Goal: Task Accomplishment & Management: Manage account settings

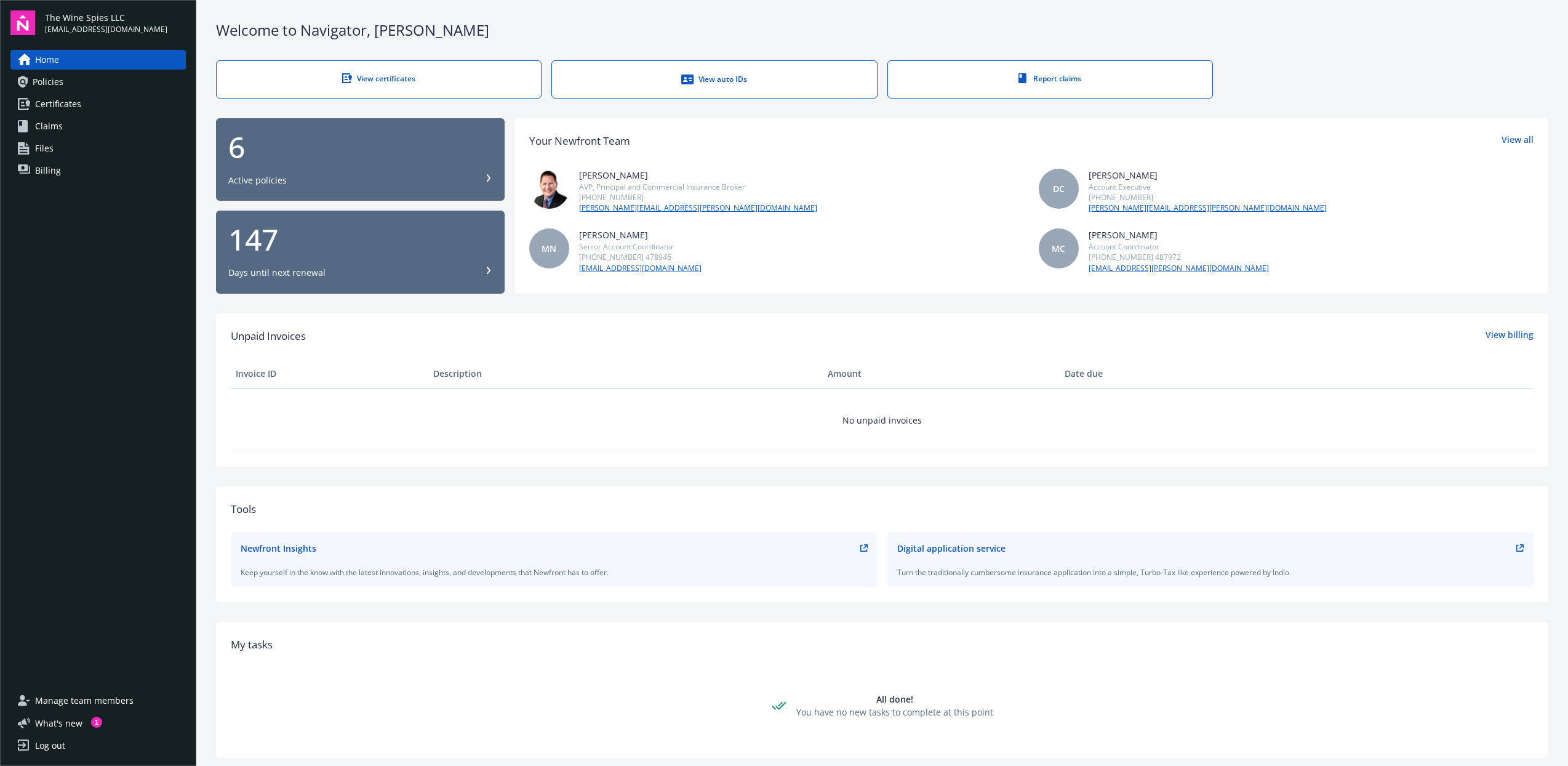
click at [332, 166] on div "6 Active policies" at bounding box center [360, 159] width 264 height 54
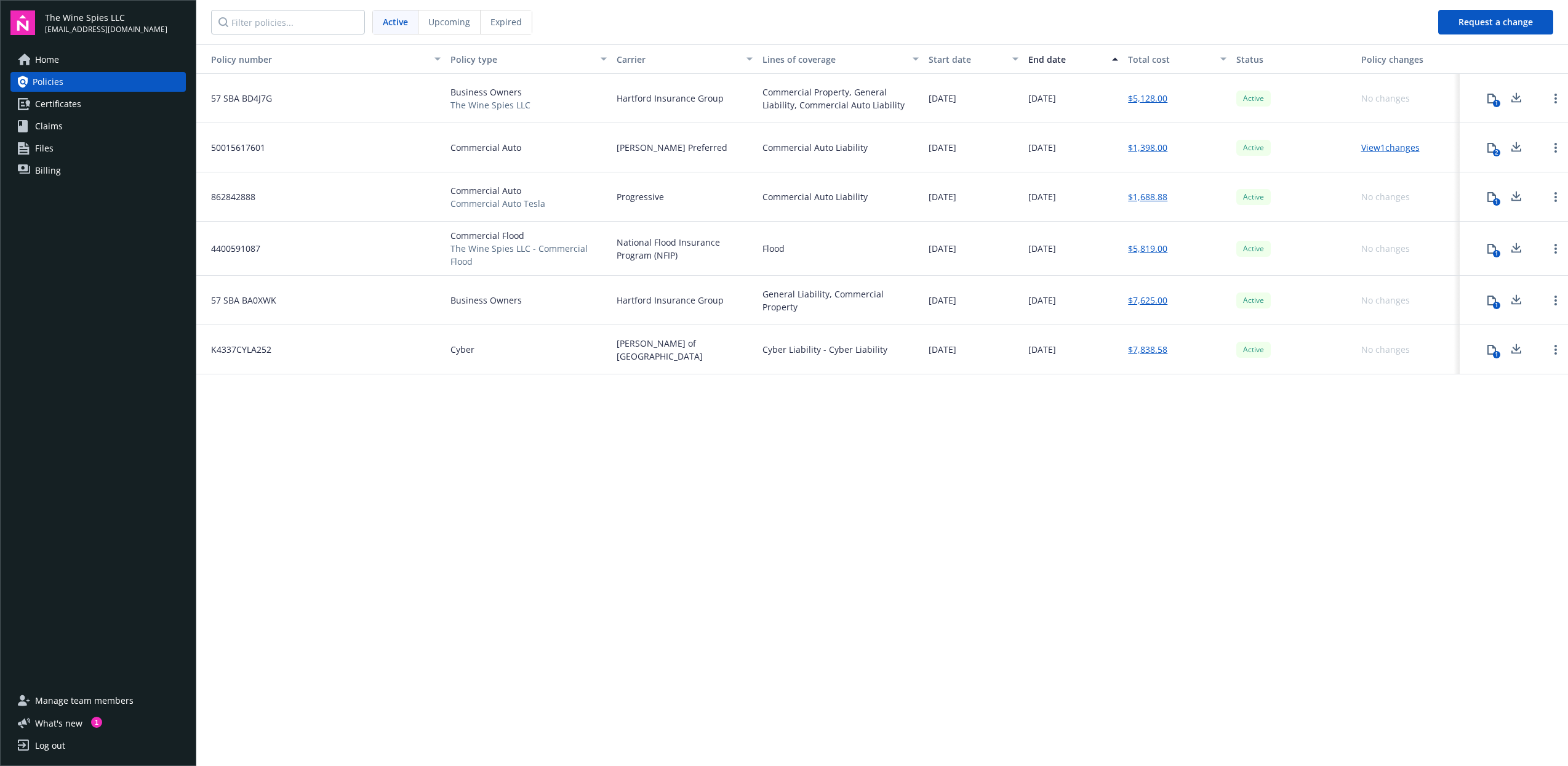
drag, startPoint x: 522, startPoint y: 164, endPoint x: 530, endPoint y: 159, distance: 9.4
click at [523, 164] on div "Commercial Auto" at bounding box center [528, 147] width 166 height 49
click at [604, 149] on div "Commercial Auto" at bounding box center [528, 147] width 166 height 49
click at [1382, 149] on link "View 1 changes" at bounding box center [1391, 147] width 58 height 11
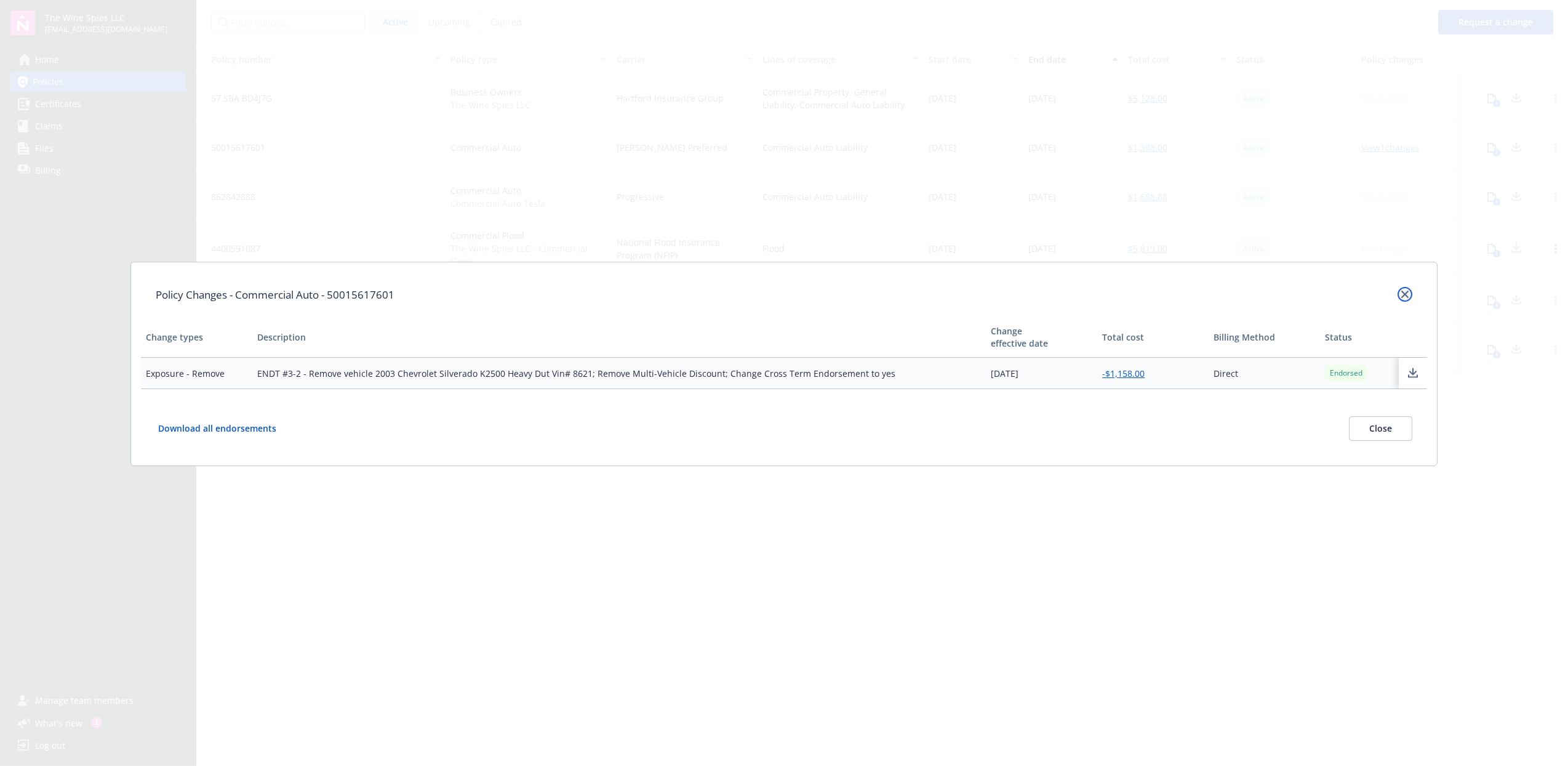
click at [1405, 295] on icon "close" at bounding box center [1405, 294] width 7 height 7
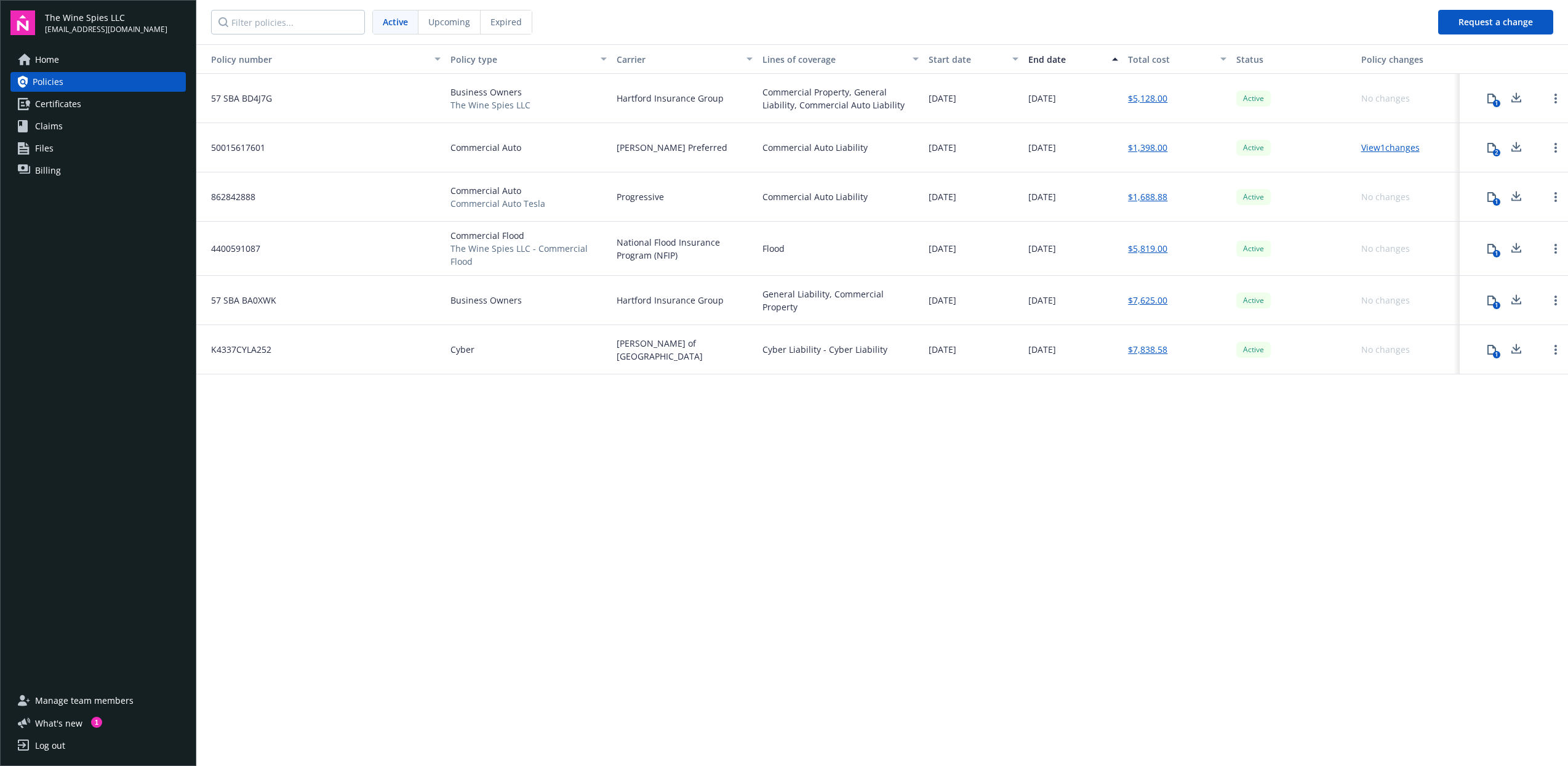
click at [1153, 148] on link "$1,398.00" at bounding box center [1147, 147] width 39 height 13
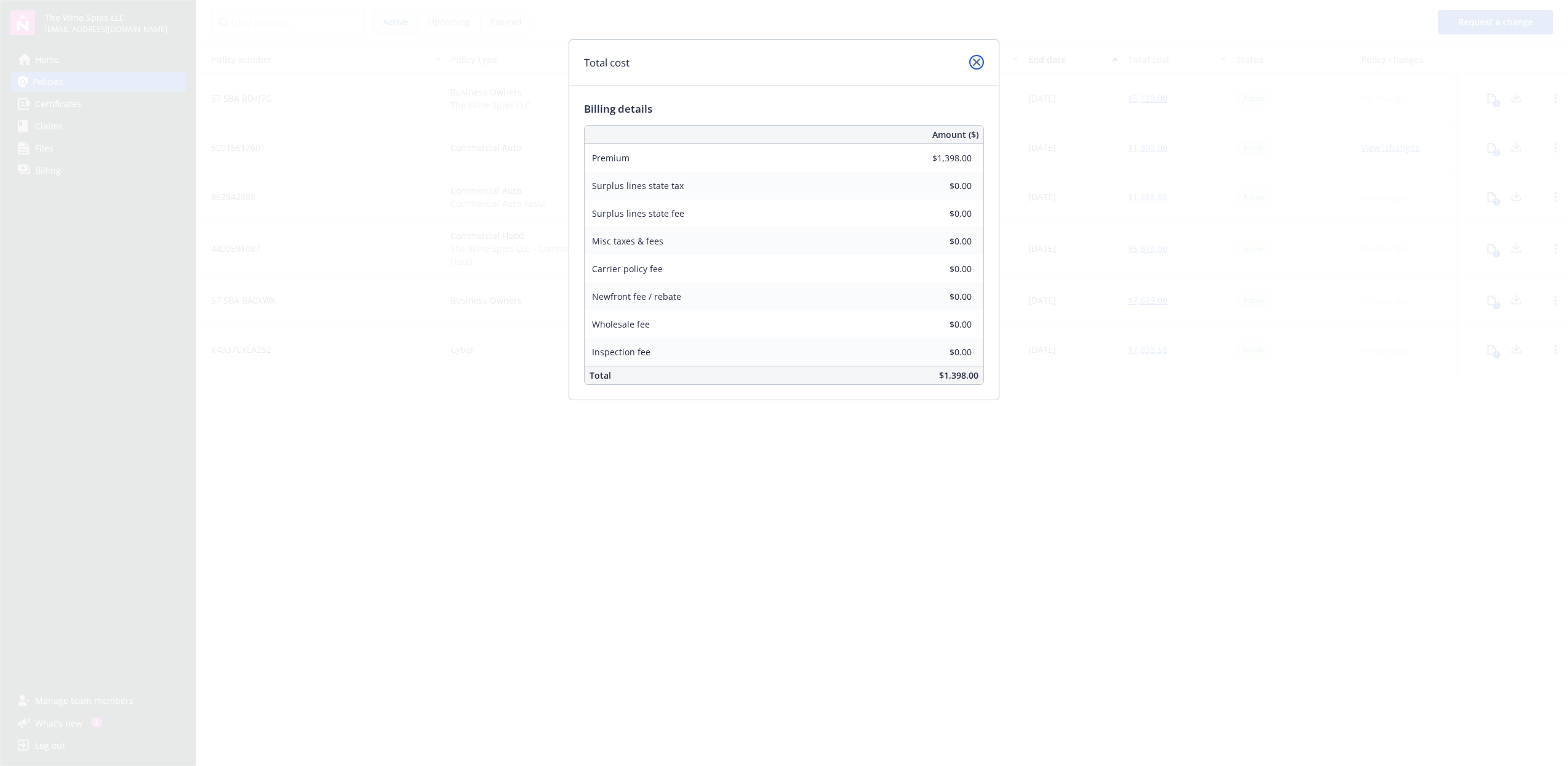
click at [976, 64] on icon "close" at bounding box center [977, 62] width 7 height 7
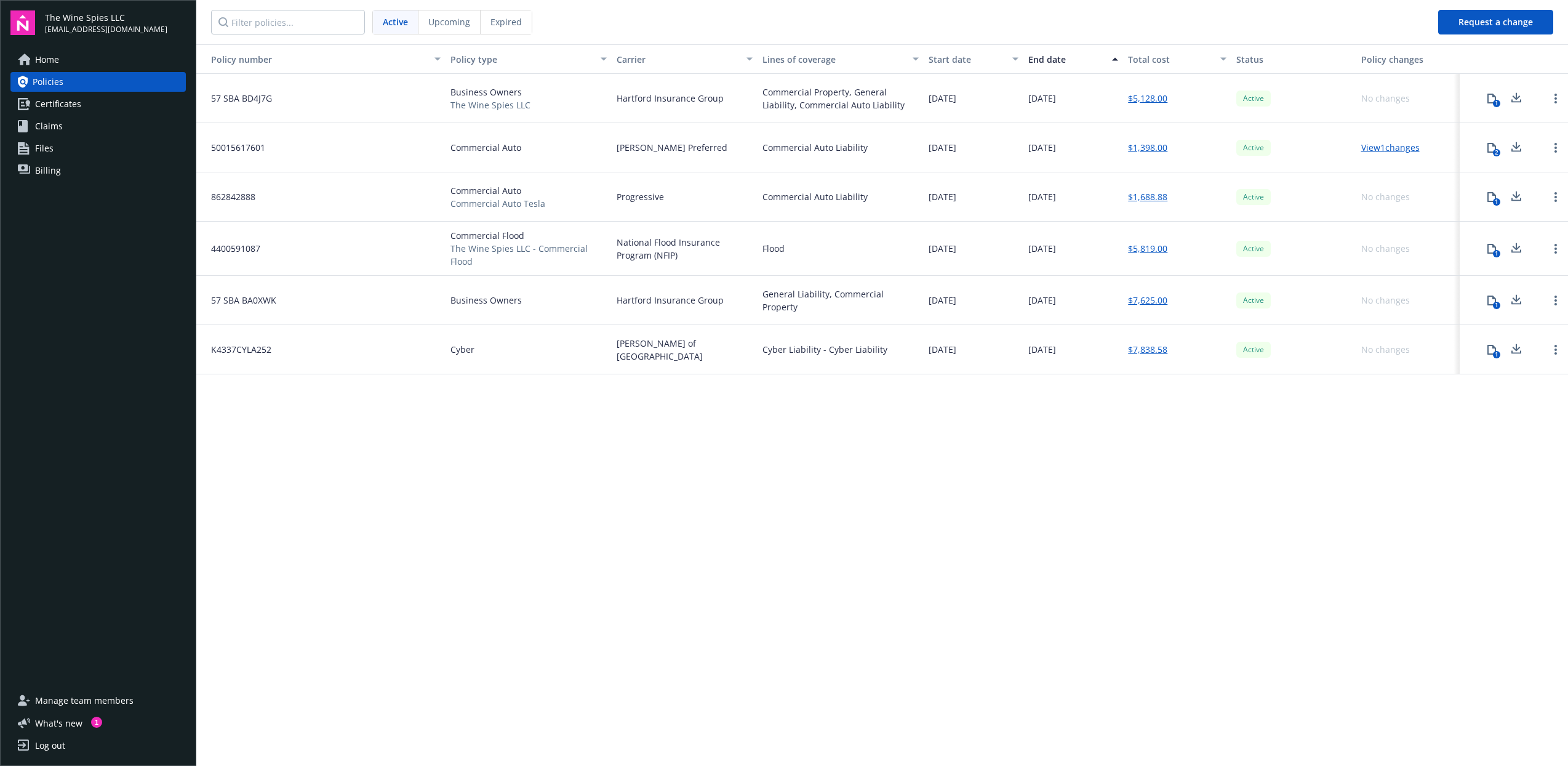
click at [61, 166] on link "Billing" at bounding box center [98, 171] width 175 height 20
